Goal: Find specific page/section: Find specific page/section

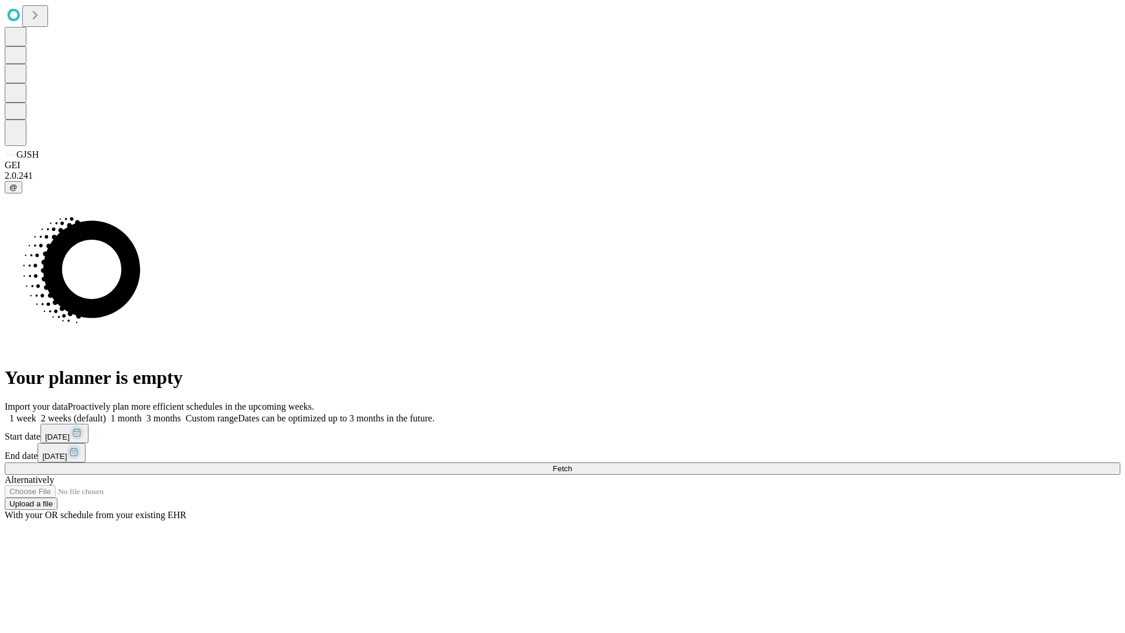
click at [572, 464] on span "Fetch" at bounding box center [562, 468] width 19 height 9
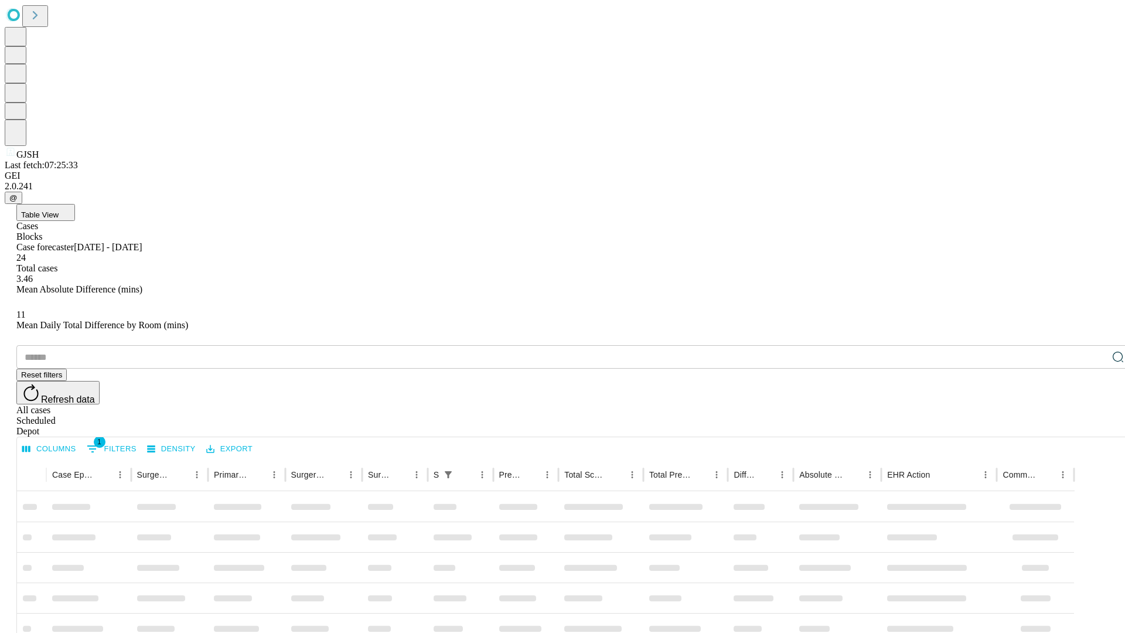
click at [1095, 426] on div "Depot" at bounding box center [574, 431] width 1116 height 11
